Goal: Task Accomplishment & Management: Use online tool/utility

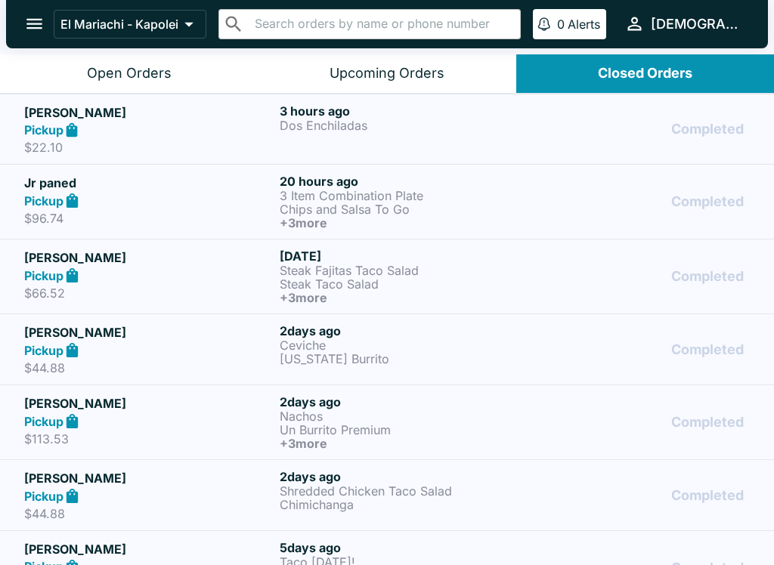
click at [143, 67] on div "Open Orders" at bounding box center [129, 73] width 85 height 17
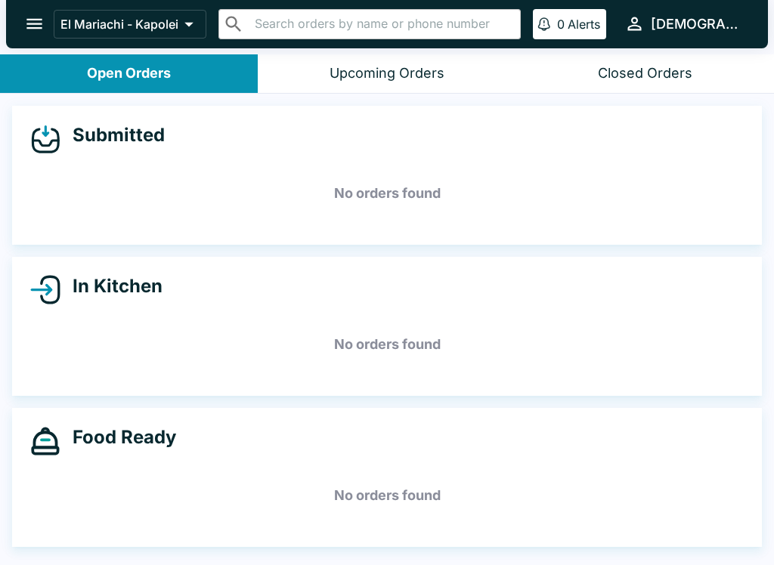
click at [634, 84] on button "Closed Orders" at bounding box center [645, 73] width 258 height 39
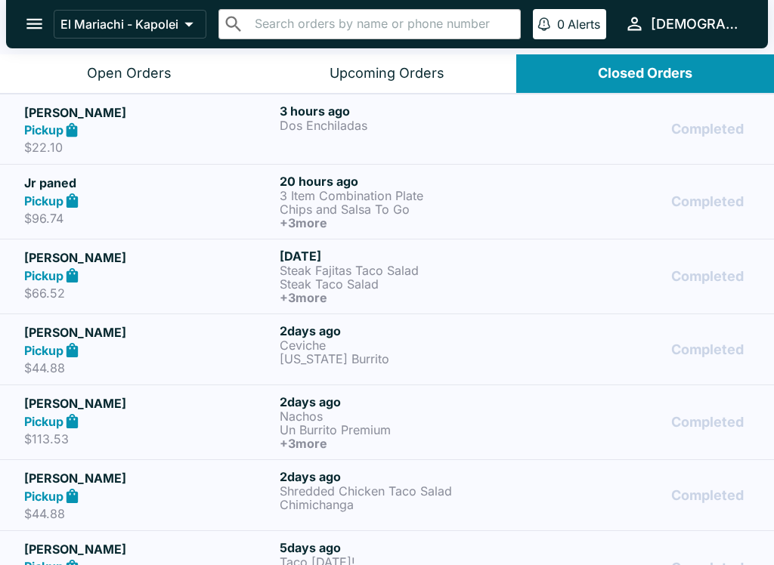
click at [171, 76] on button "Open Orders" at bounding box center [129, 73] width 258 height 39
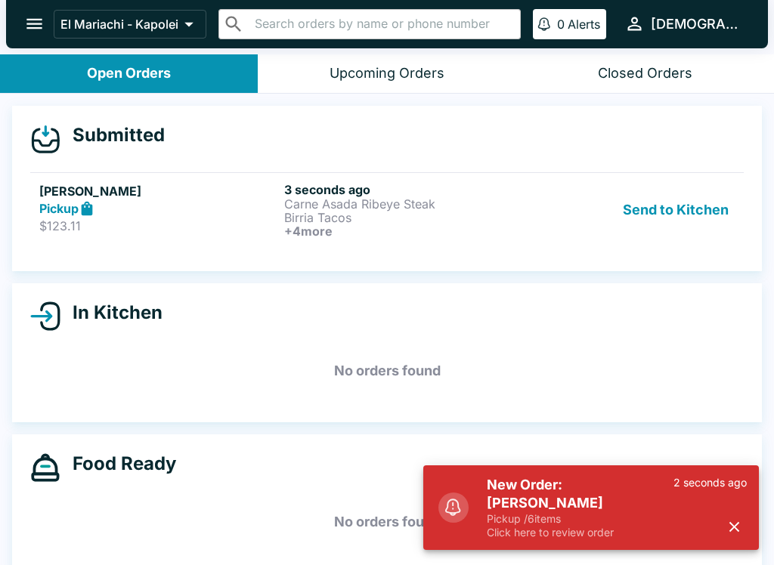
click at [560, 493] on h5 "New Order: [PERSON_NAME]" at bounding box center [580, 494] width 187 height 36
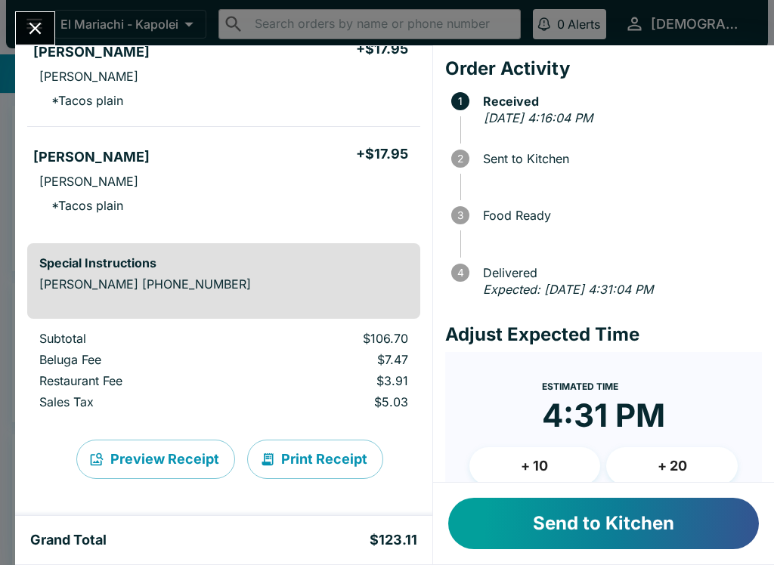
scroll to position [445, 0]
click at [626, 529] on button "Send to Kitchen" at bounding box center [603, 523] width 311 height 51
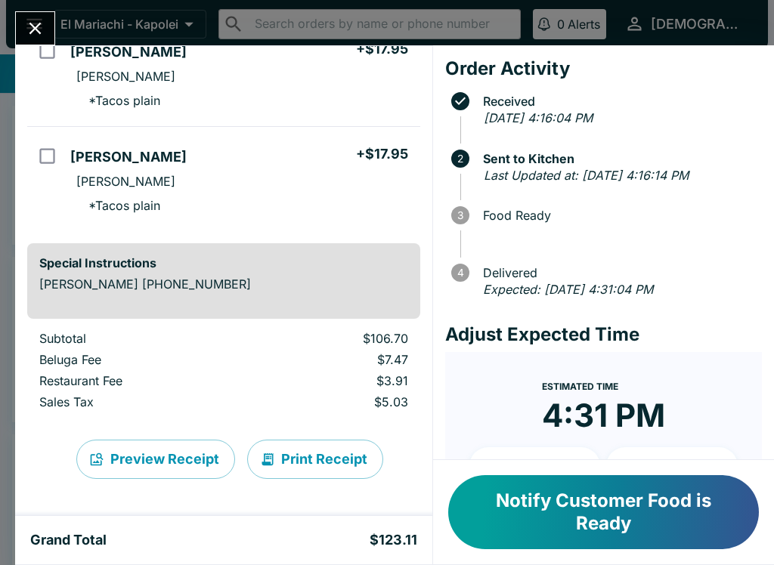
click at [28, 27] on icon "Close" at bounding box center [35, 28] width 20 height 20
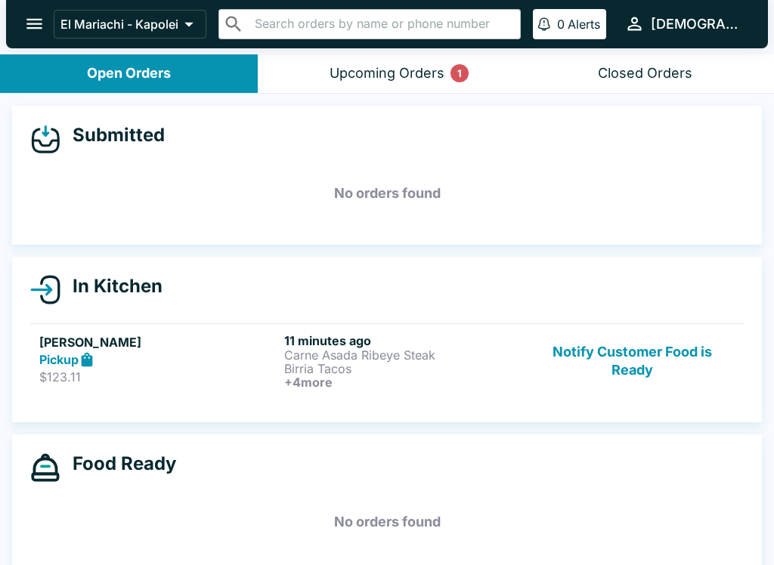
click at [338, 73] on div "Upcoming Orders 1" at bounding box center [386, 73] width 115 height 17
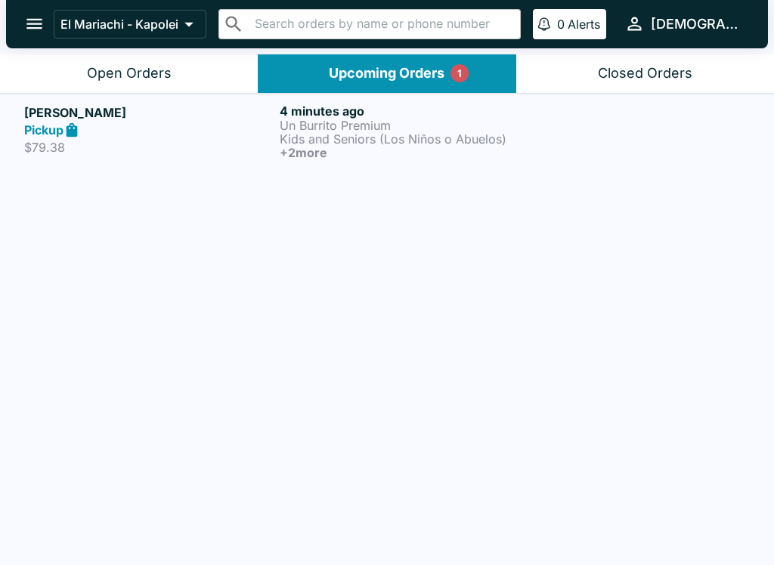
click at [309, 137] on p "Kids and Seniors (Los Niños o Abuelos)" at bounding box center [404, 139] width 249 height 14
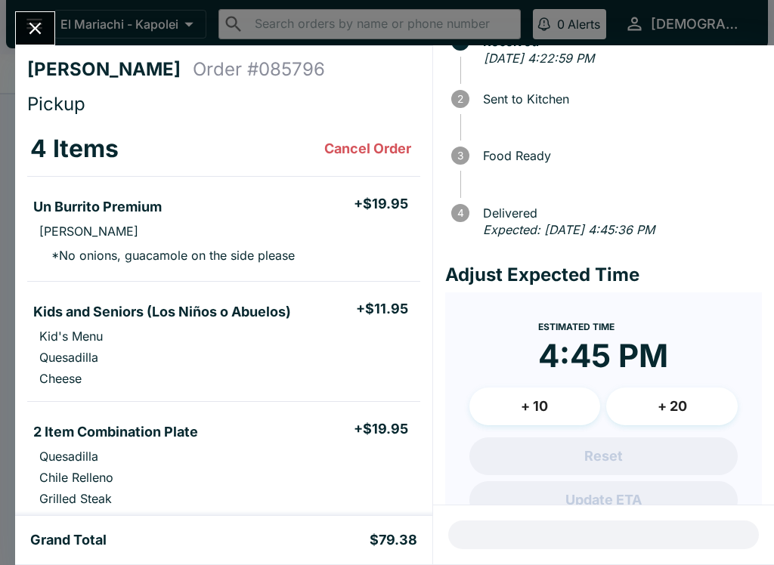
scroll to position [65, 0]
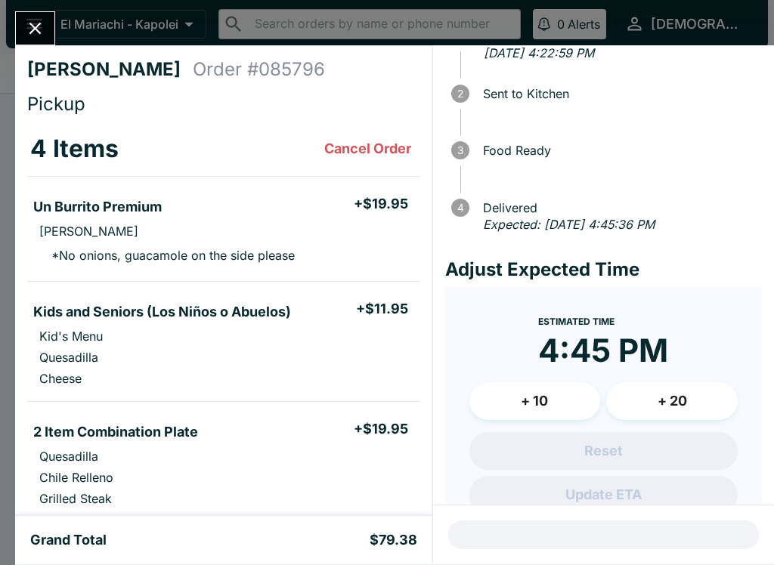
click at [53, 22] on button "Close" at bounding box center [35, 28] width 39 height 32
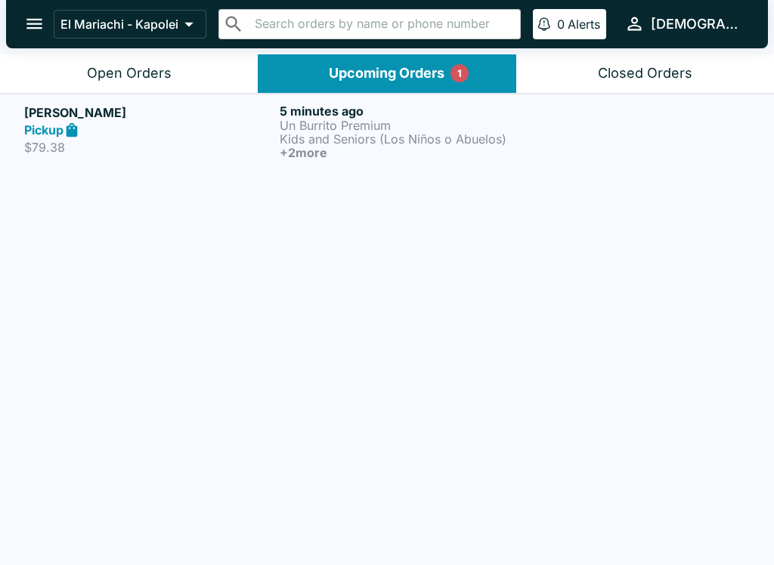
click at [101, 120] on h5 "[PERSON_NAME]" at bounding box center [148, 113] width 249 height 18
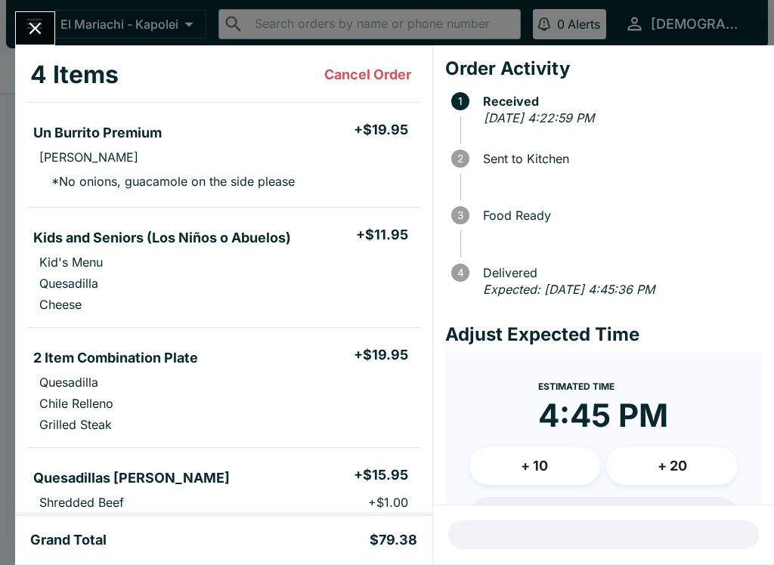
scroll to position [65, 0]
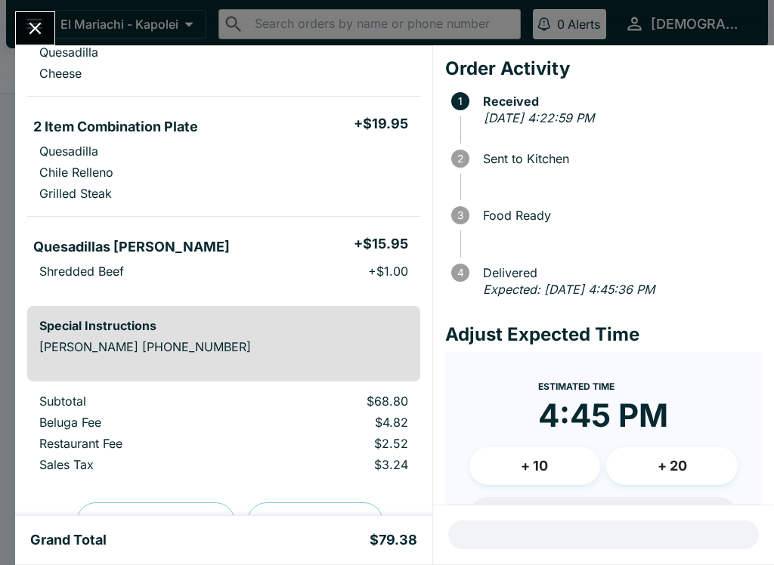
click at [28, 29] on icon "Close" at bounding box center [35, 28] width 20 height 20
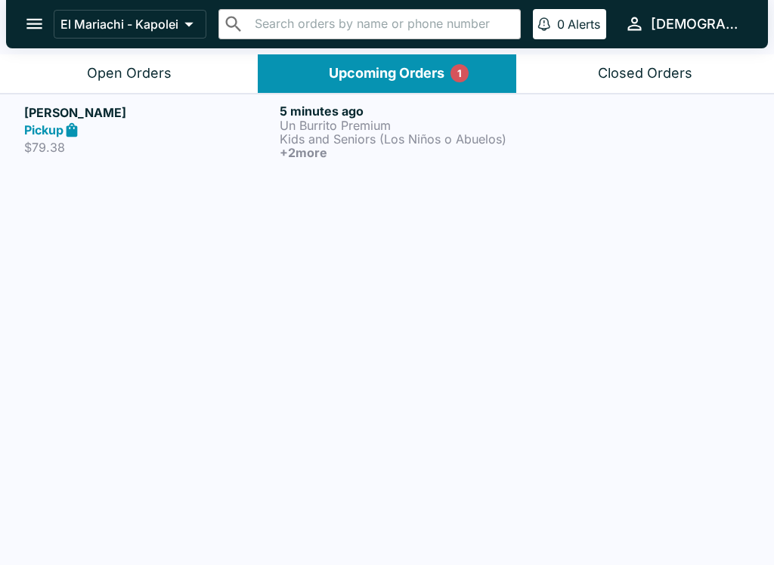
click at [135, 88] on button "Open Orders" at bounding box center [129, 73] width 258 height 39
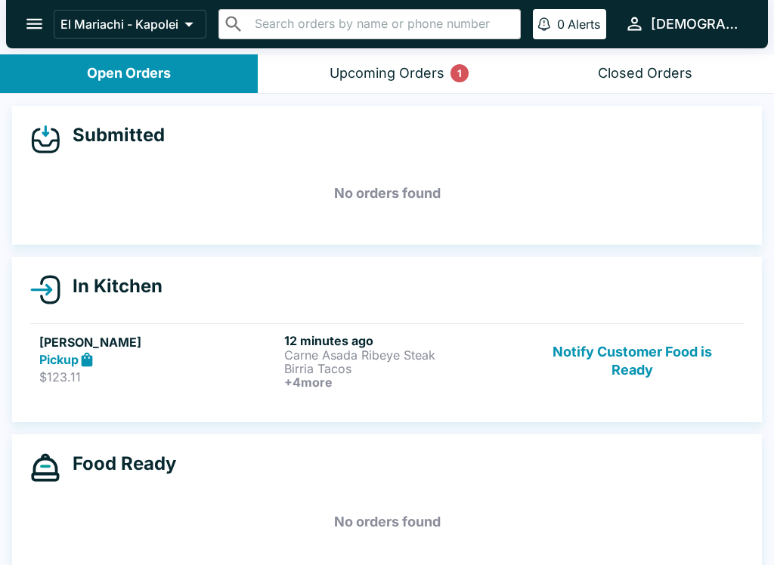
click at [224, 376] on p "$123.11" at bounding box center [158, 377] width 239 height 15
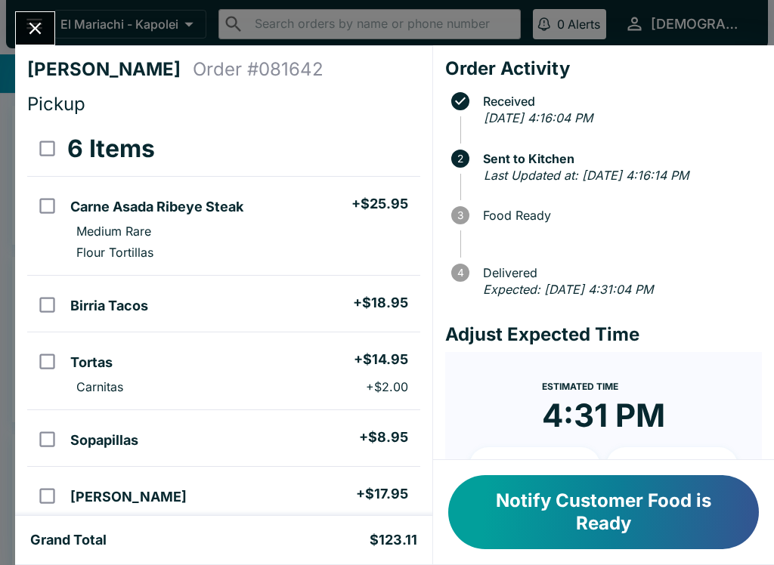
click at [37, 20] on icon "Close" at bounding box center [35, 28] width 20 height 20
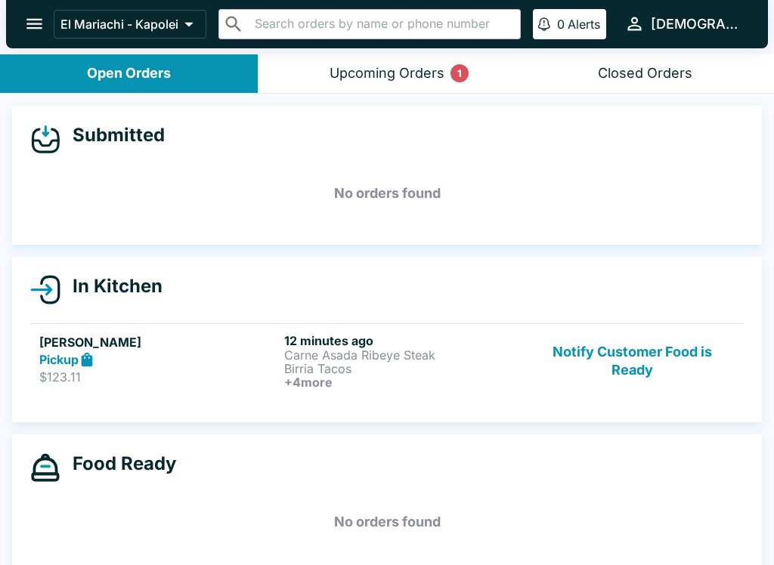
click at [399, 66] on div "Upcoming Orders 1" at bounding box center [386, 73] width 115 height 17
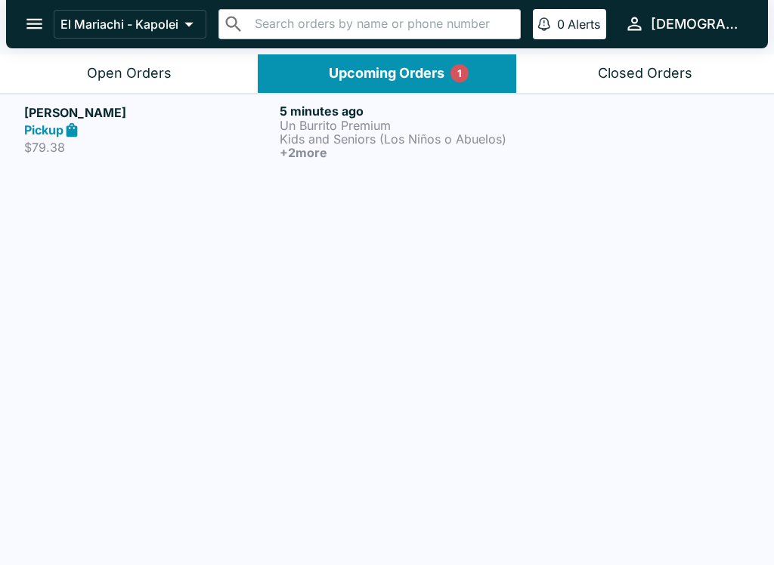
click at [298, 134] on p "Kids and Seniors (Los Niños o Abuelos)" at bounding box center [404, 139] width 249 height 14
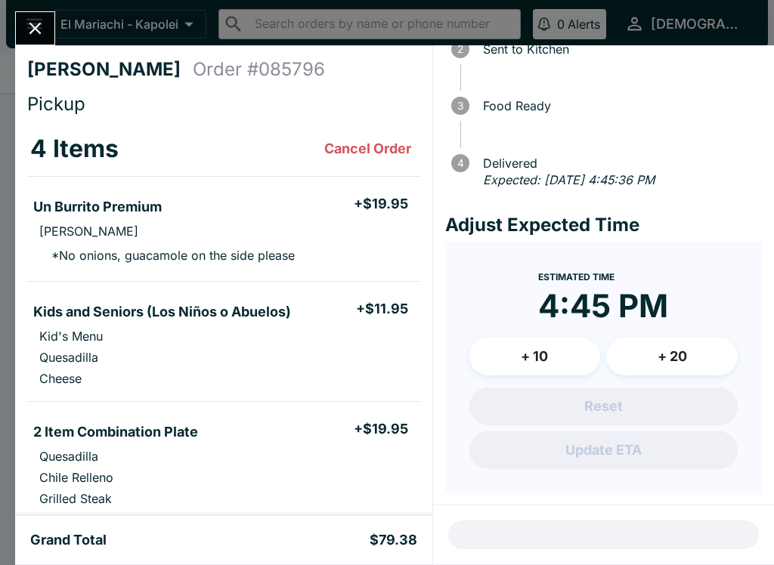
scroll to position [108, 0]
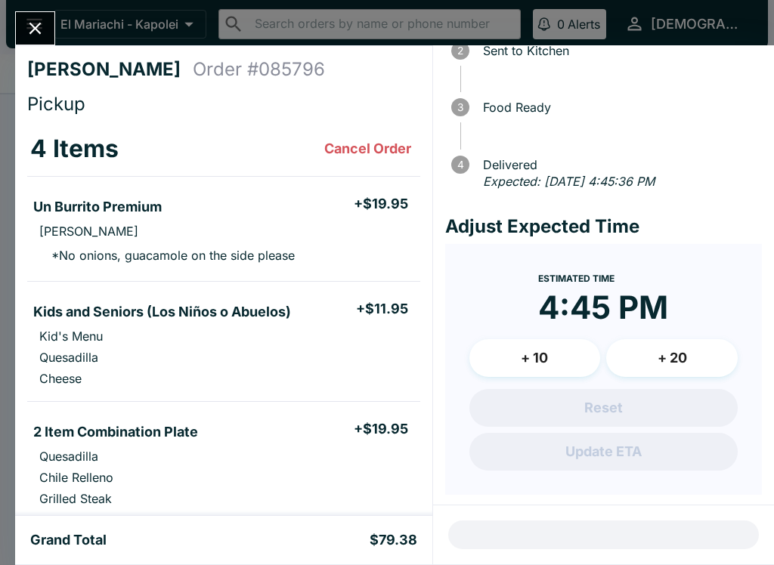
click at [51, 9] on div "[PERSON_NAME] Order # 085796 Pickup 4 Items Cancel Order Un Burrito Premium + $…" at bounding box center [387, 282] width 774 height 565
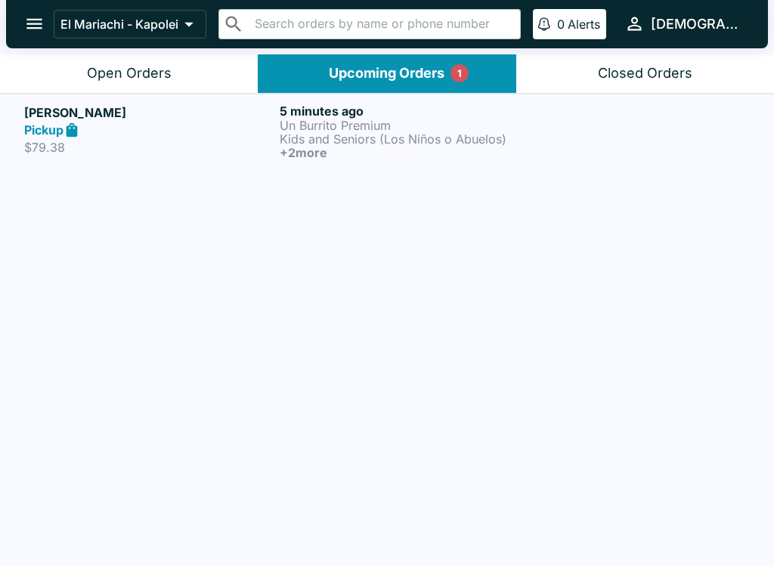
click at [150, 70] on div "Open Orders" at bounding box center [129, 73] width 85 height 17
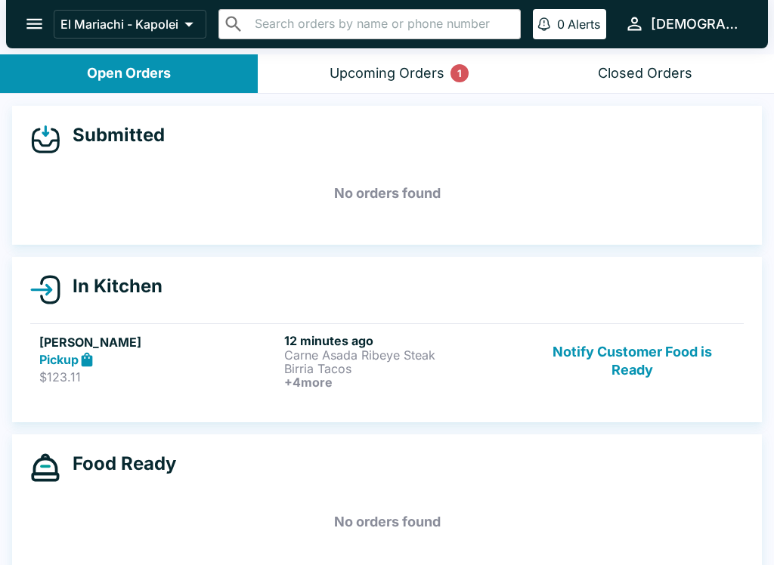
click at [178, 345] on h5 "[PERSON_NAME]" at bounding box center [158, 342] width 239 height 18
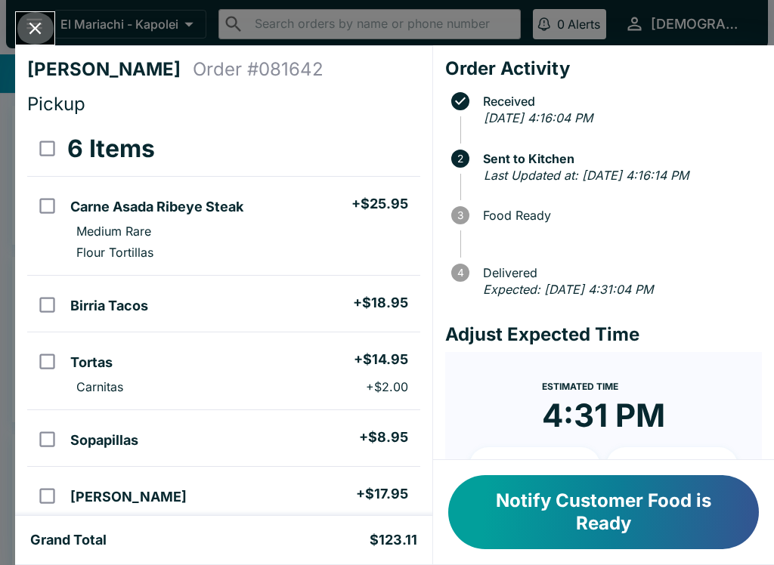
click at [40, 35] on icon "Close" at bounding box center [35, 28] width 20 height 20
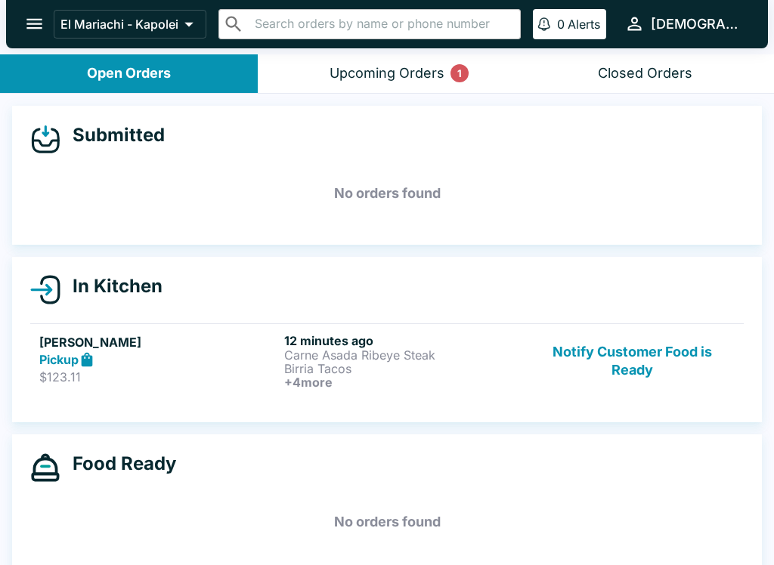
scroll to position [2, 0]
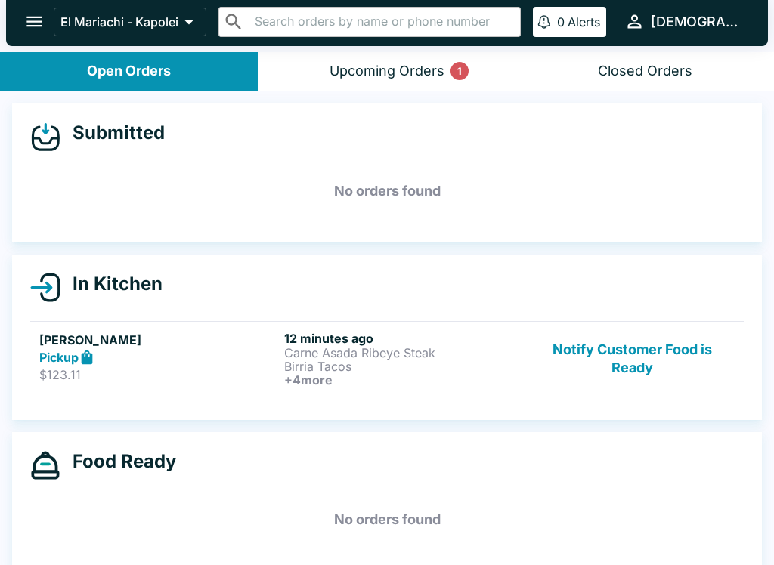
click at [359, 78] on div "Upcoming Orders 1" at bounding box center [386, 71] width 115 height 17
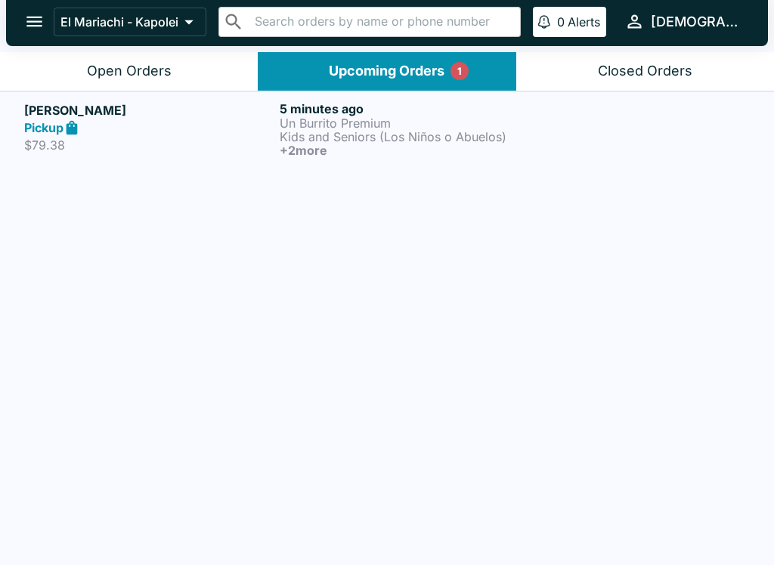
click at [431, 119] on p "Un Burrito Premium" at bounding box center [404, 123] width 249 height 14
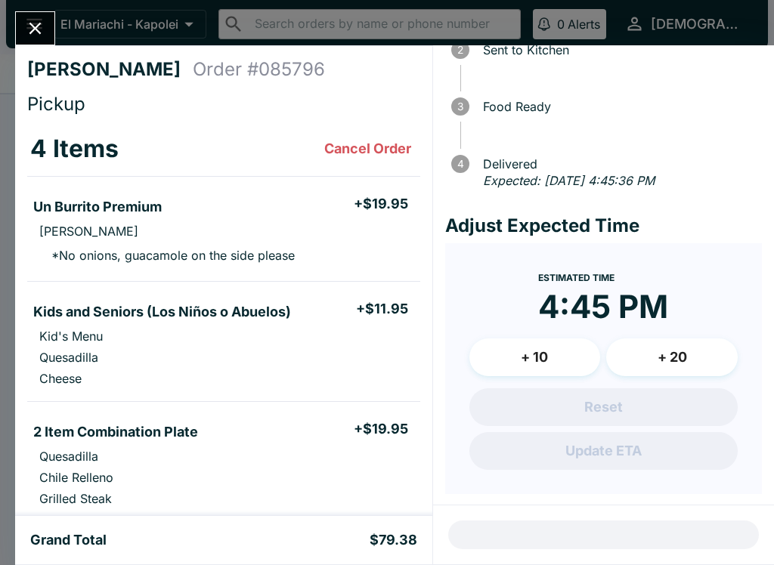
scroll to position [108, 0]
click at [32, 40] on button "Close" at bounding box center [35, 28] width 39 height 32
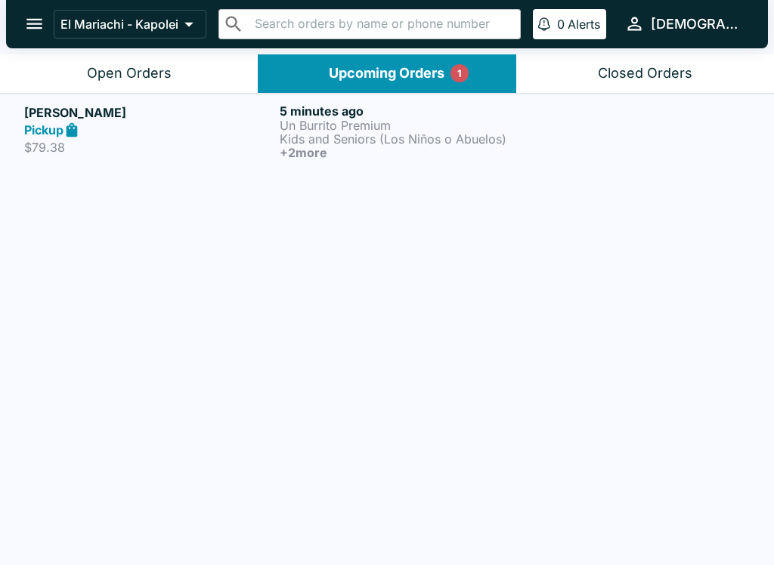
click at [192, 72] on button "Open Orders" at bounding box center [129, 73] width 258 height 39
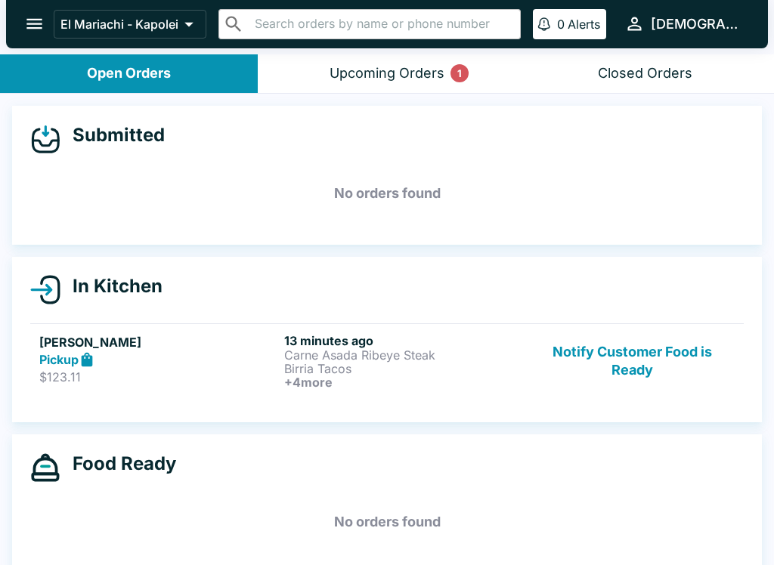
click at [197, 357] on div "Pickup" at bounding box center [158, 359] width 239 height 17
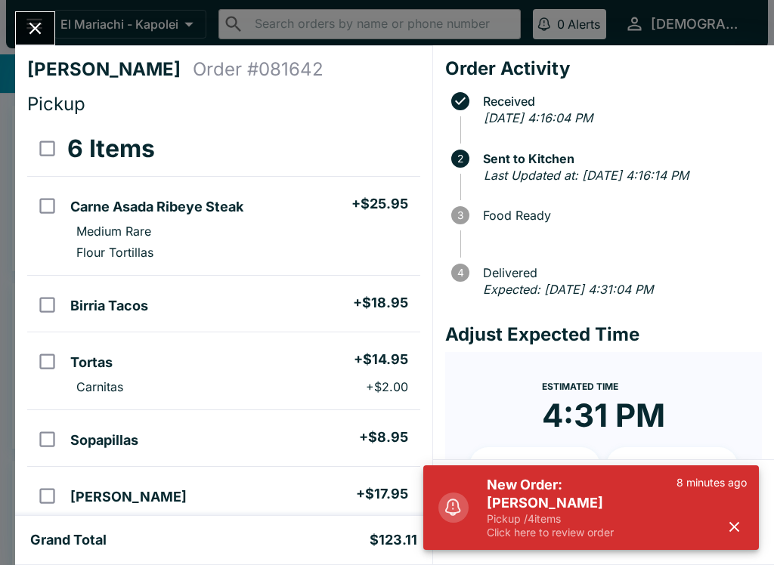
click at [46, 33] on button "Close" at bounding box center [35, 28] width 39 height 32
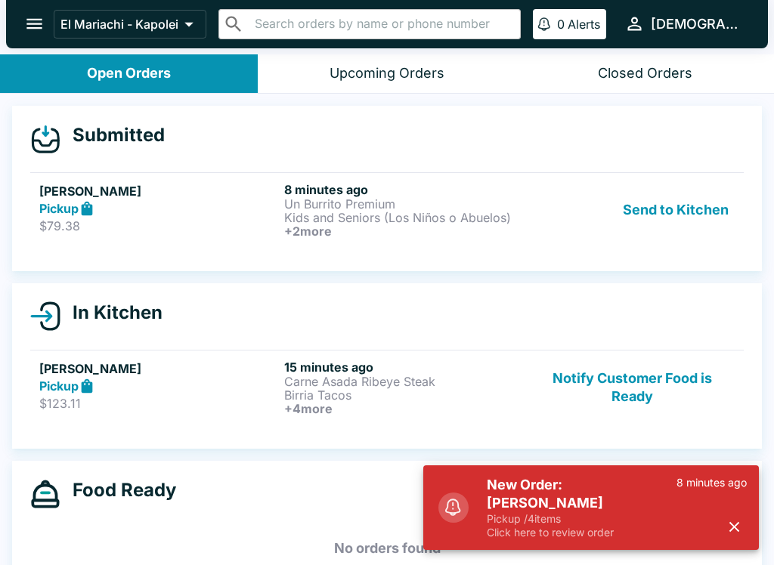
click at [534, 515] on p "Pickup / 4 items" at bounding box center [582, 519] width 190 height 14
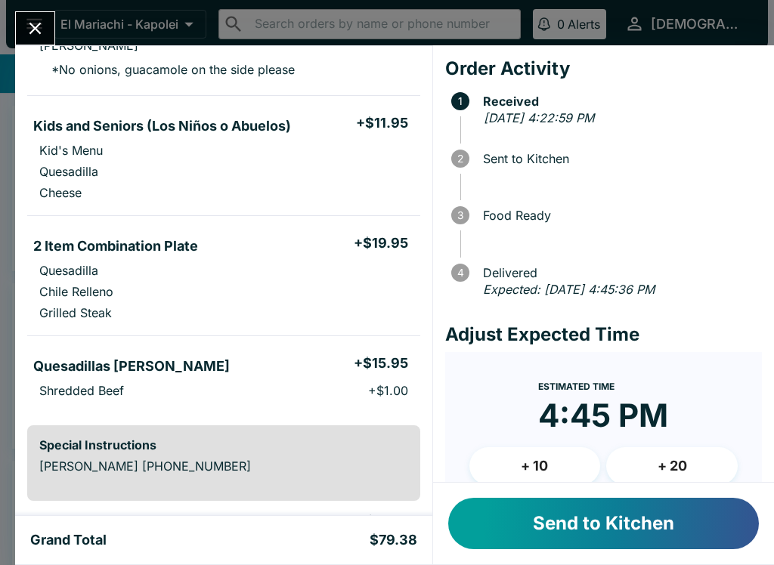
scroll to position [192, 0]
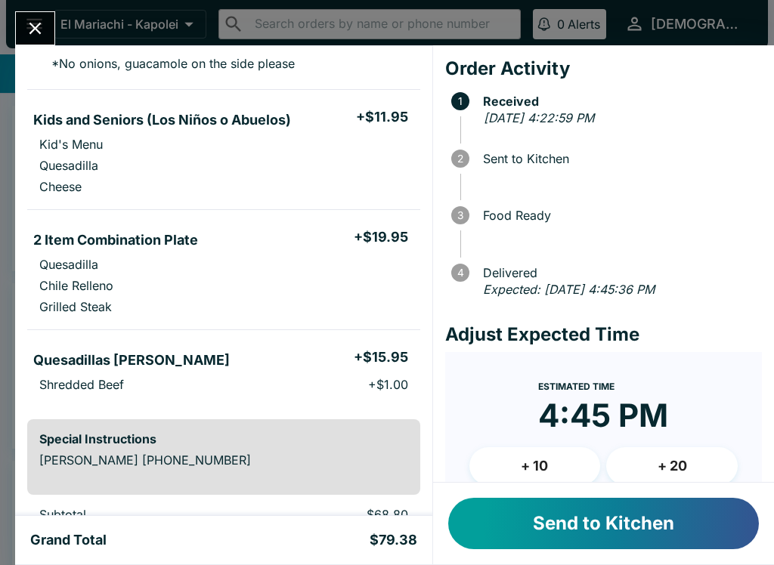
click at [590, 514] on button "Send to Kitchen" at bounding box center [603, 523] width 311 height 51
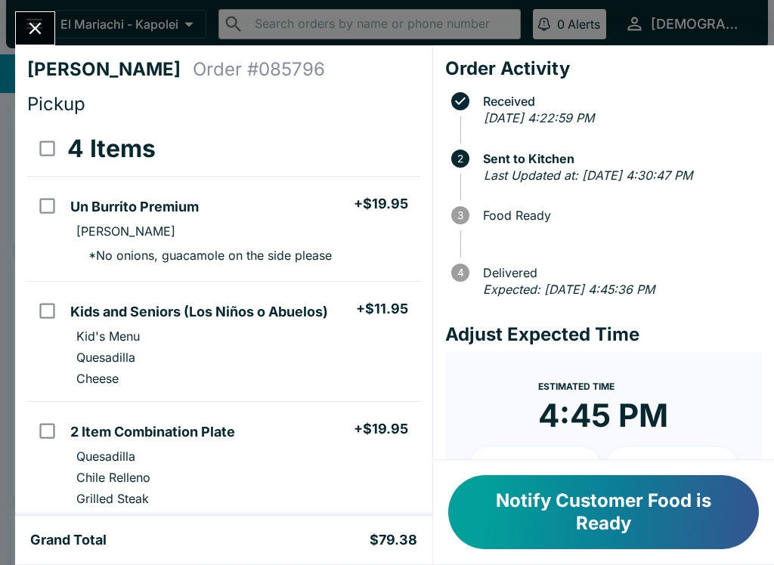
scroll to position [0, 0]
click at [47, 23] on button "Close" at bounding box center [35, 28] width 39 height 32
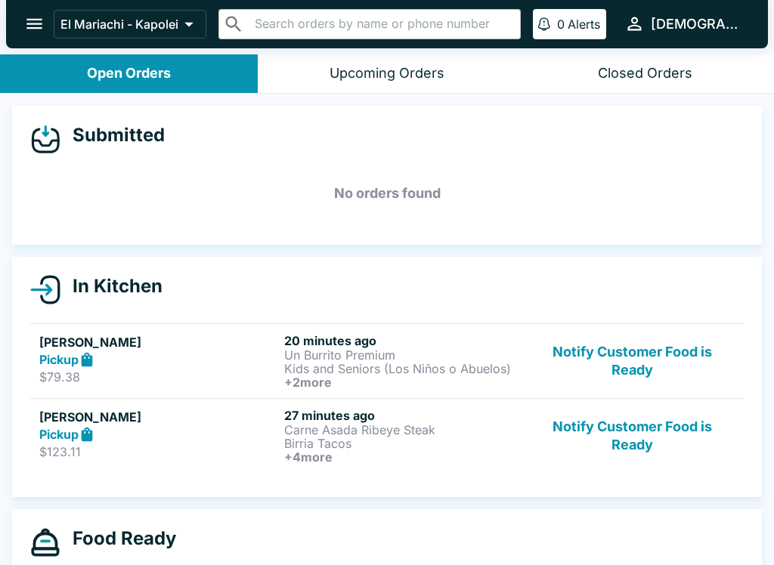
click at [300, 425] on p "Carne Asada Ribeye Steak" at bounding box center [403, 430] width 239 height 14
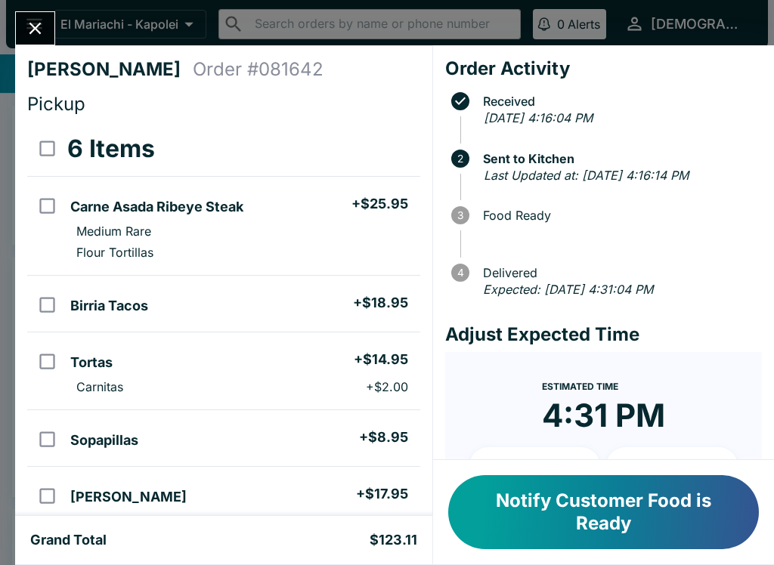
scroll to position [20, 0]
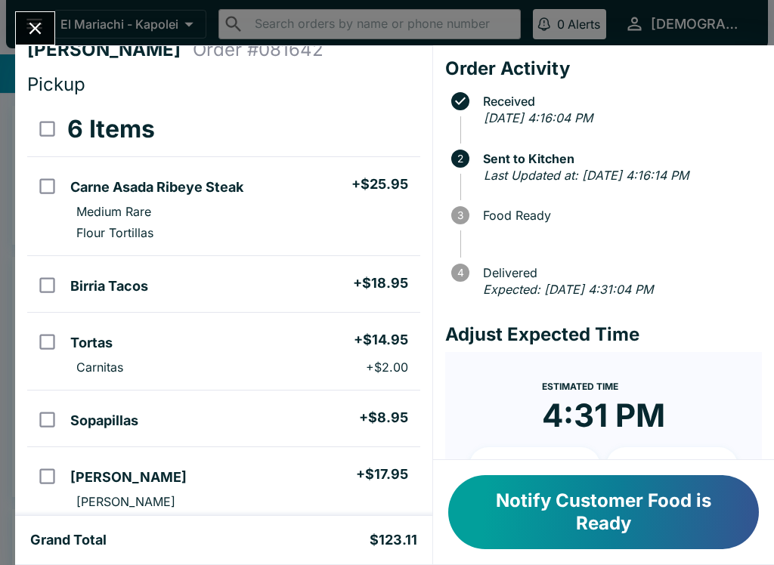
click at [34, 42] on button "Close" at bounding box center [35, 28] width 39 height 32
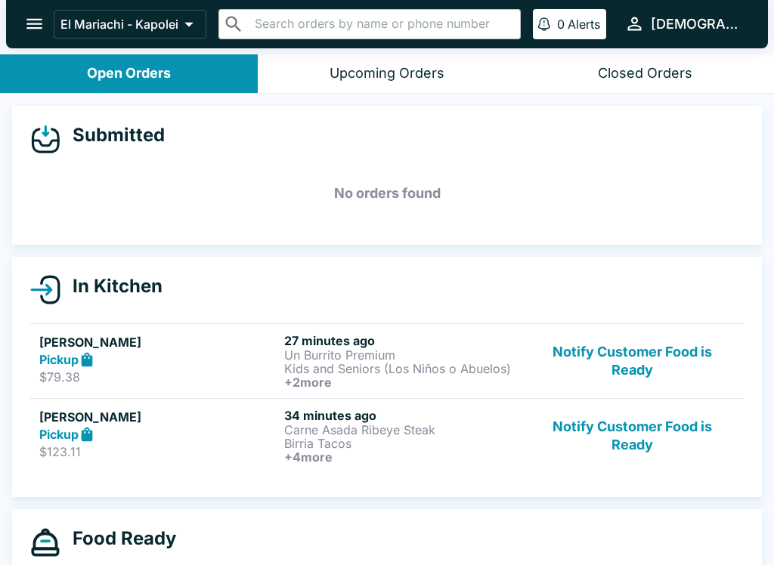
click at [376, 354] on p "Un Burrito Premium" at bounding box center [403, 355] width 239 height 14
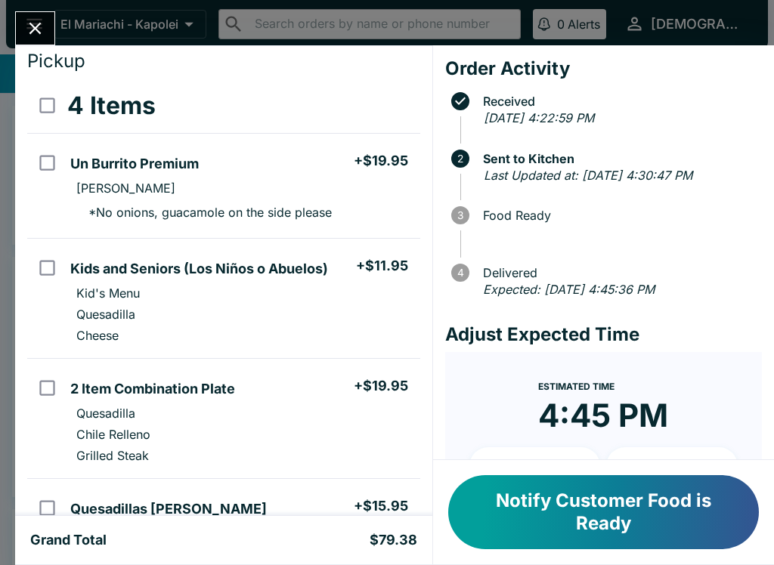
scroll to position [54, 0]
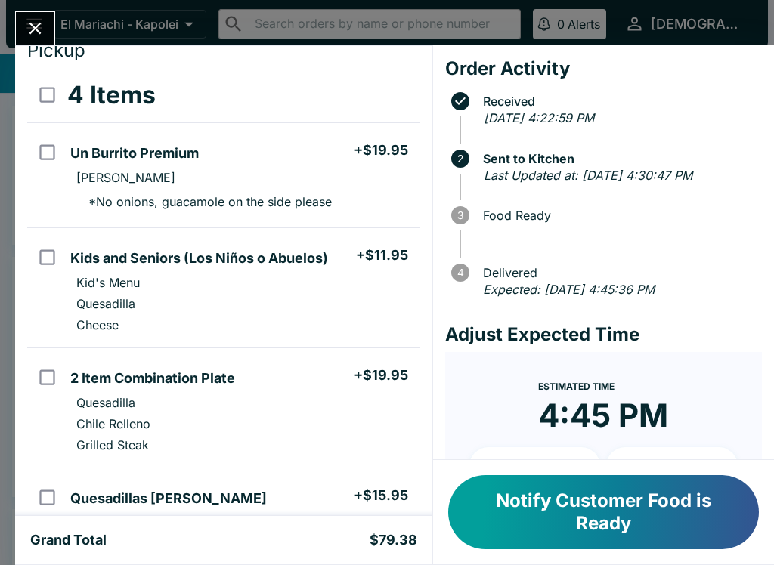
click at [639, 504] on button "Notify Customer Food is Ready" at bounding box center [603, 512] width 311 height 74
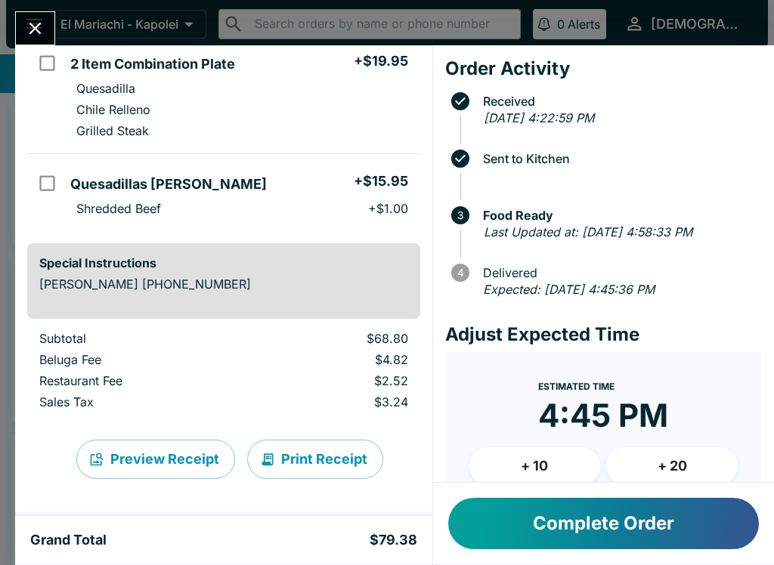
scroll to position [368, 0]
